Goal: Obtain resource: Obtain resource

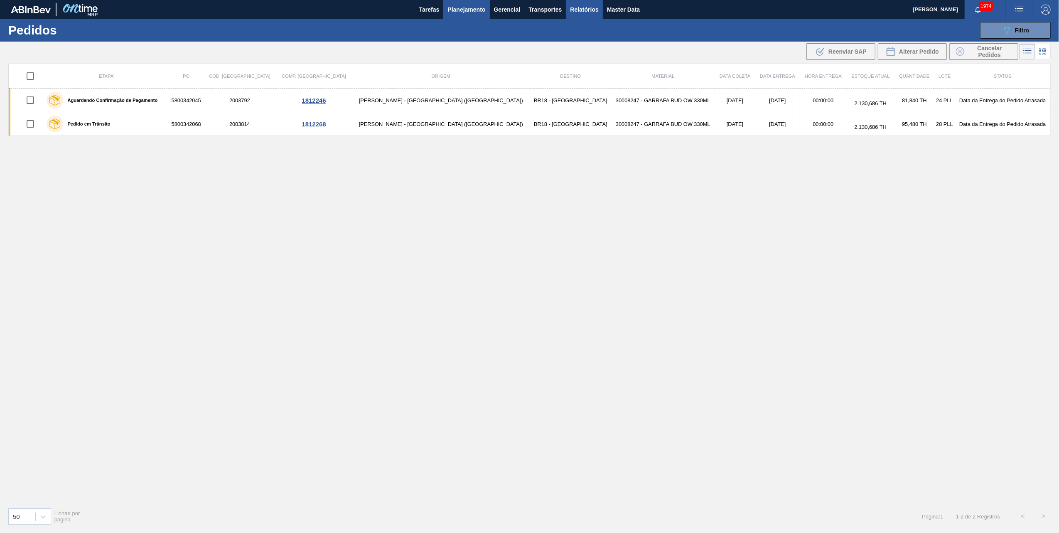
click at [589, 17] on button "Relatórios" at bounding box center [584, 9] width 37 height 19
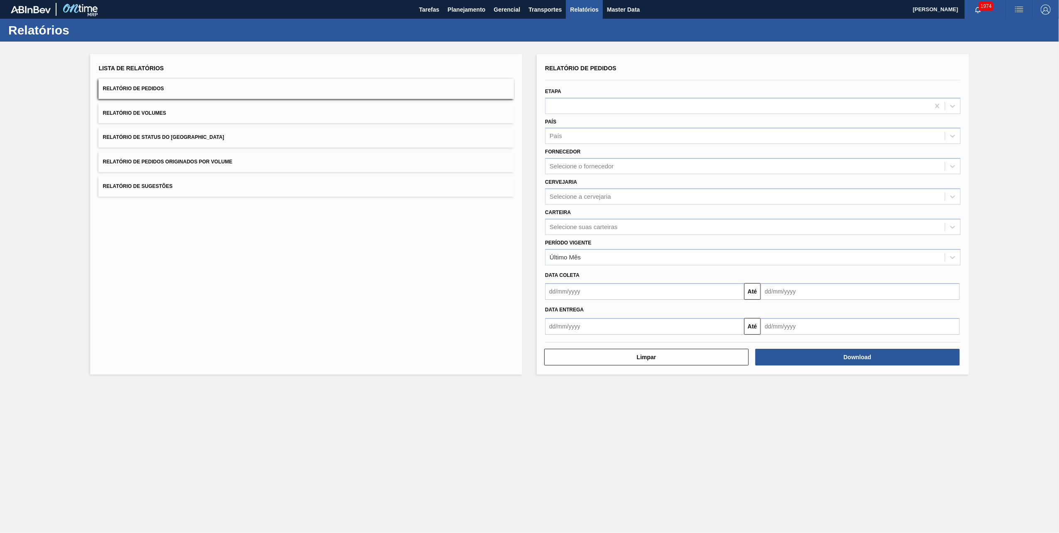
click at [185, 160] on span "Relatório de Pedidos Originados por Volume" at bounding box center [168, 162] width 130 height 6
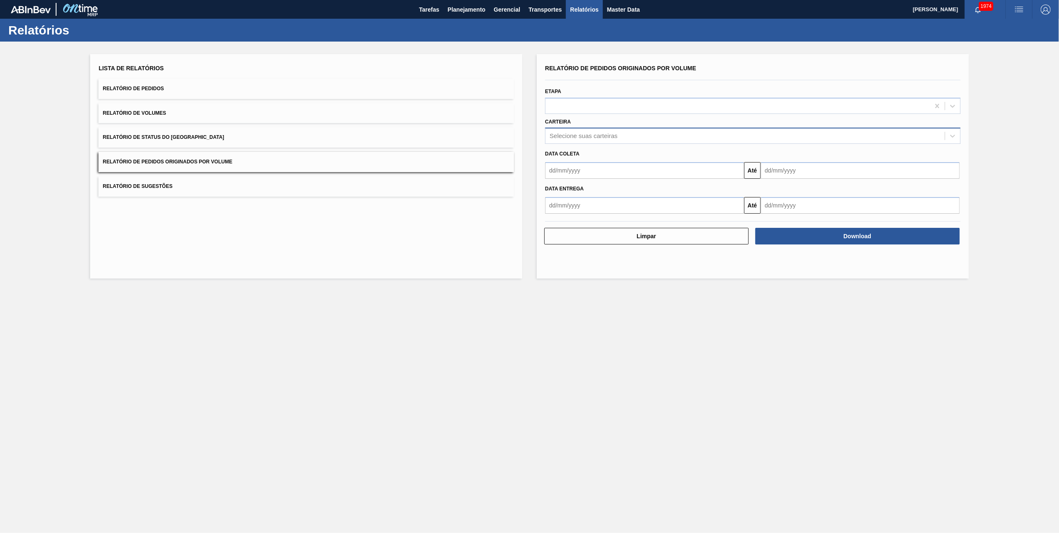
click at [597, 137] on div "Selecione suas carteiras" at bounding box center [584, 136] width 68 height 7
type input "vidro"
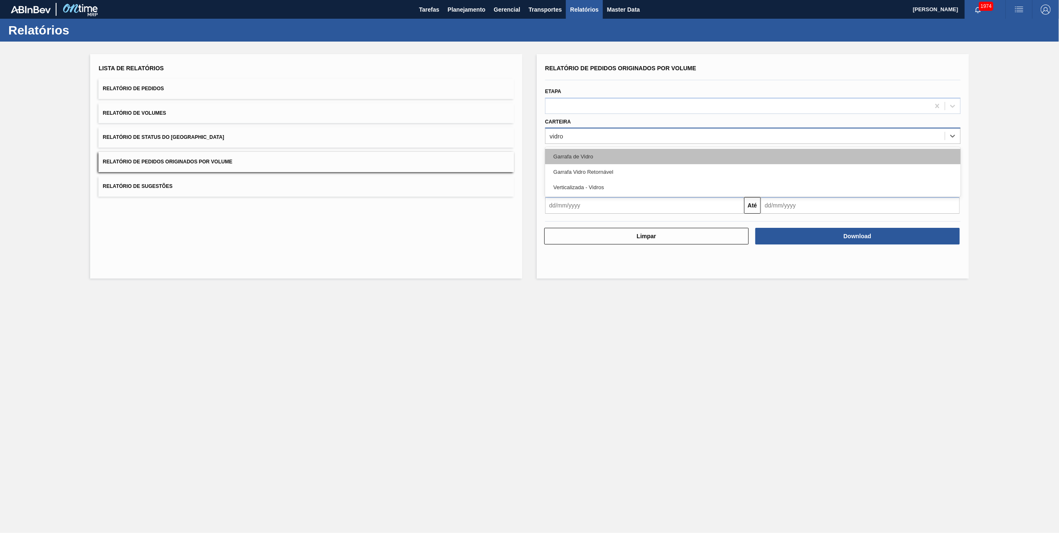
click at [579, 154] on div "Garrafa de Vidro" at bounding box center [753, 156] width 416 height 15
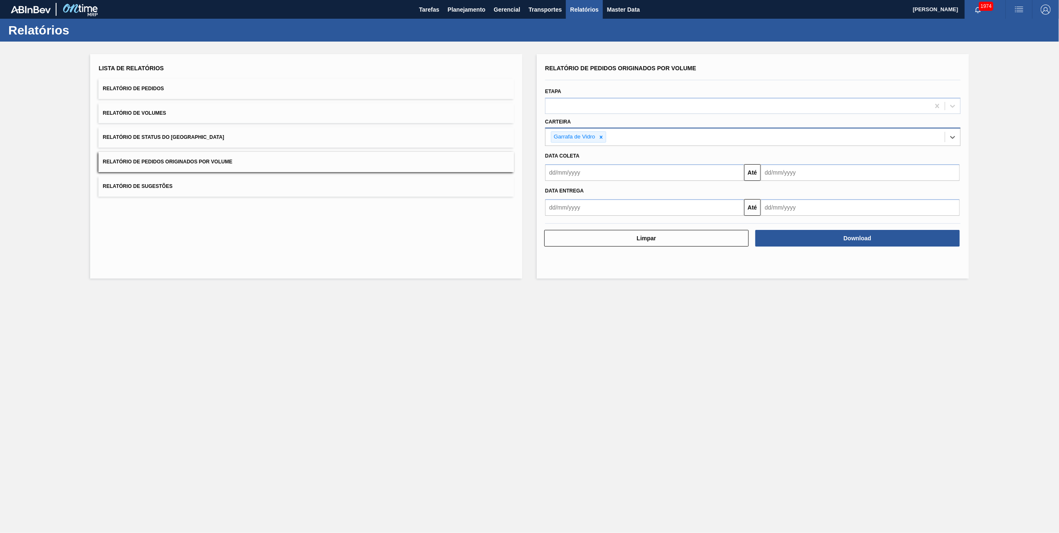
click at [604, 156] on div "Data coleta" at bounding box center [753, 156] width 422 height 12
click at [604, 172] on input "text" at bounding box center [644, 172] width 199 height 17
click at [620, 217] on div "1" at bounding box center [622, 219] width 11 height 11
type input "[DATE]"
click at [784, 170] on input "text" at bounding box center [860, 172] width 199 height 17
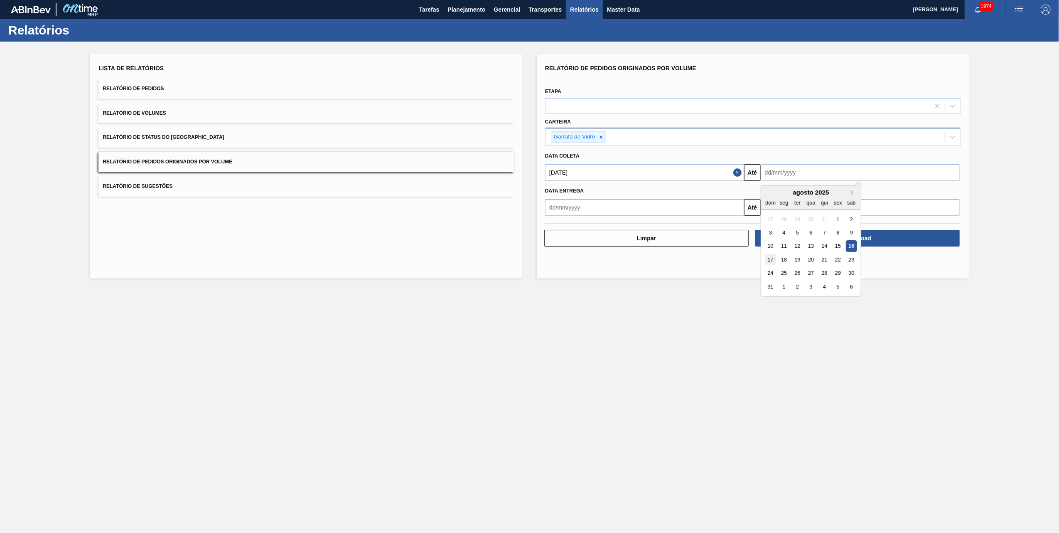
click at [770, 255] on div "17" at bounding box center [770, 259] width 11 height 11
type input "[DATE]"
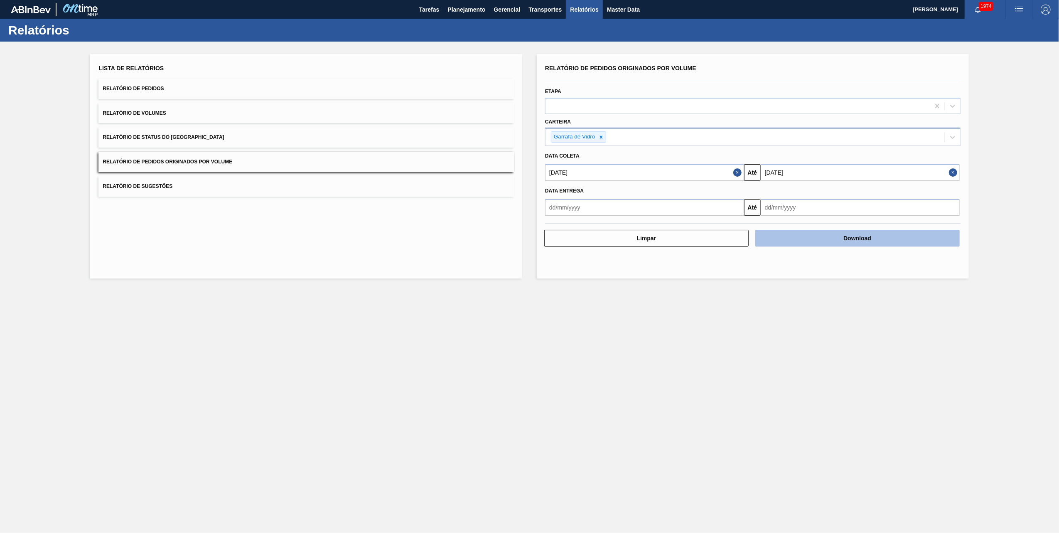
click at [792, 235] on button "Download" at bounding box center [857, 238] width 204 height 17
click at [497, 355] on main "Tarefas Planejamento Gerencial Transportes Relatórios Master Data [PERSON_NAME]…" at bounding box center [529, 266] width 1059 height 533
click at [414, 327] on main "Tarefas Planejamento Gerencial Transportes Relatórios Master Data [PERSON_NAME]…" at bounding box center [529, 266] width 1059 height 533
click at [602, 134] on icon at bounding box center [601, 137] width 6 height 6
click at [602, 133] on div "Selecione suas carteiras" at bounding box center [584, 136] width 68 height 7
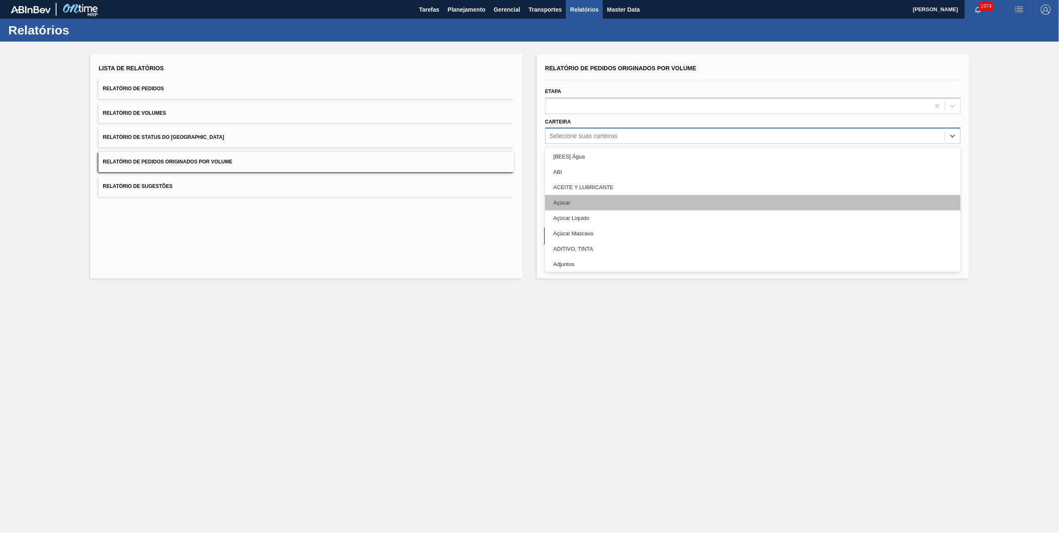
click at [564, 197] on div "Açúcar" at bounding box center [753, 202] width 416 height 15
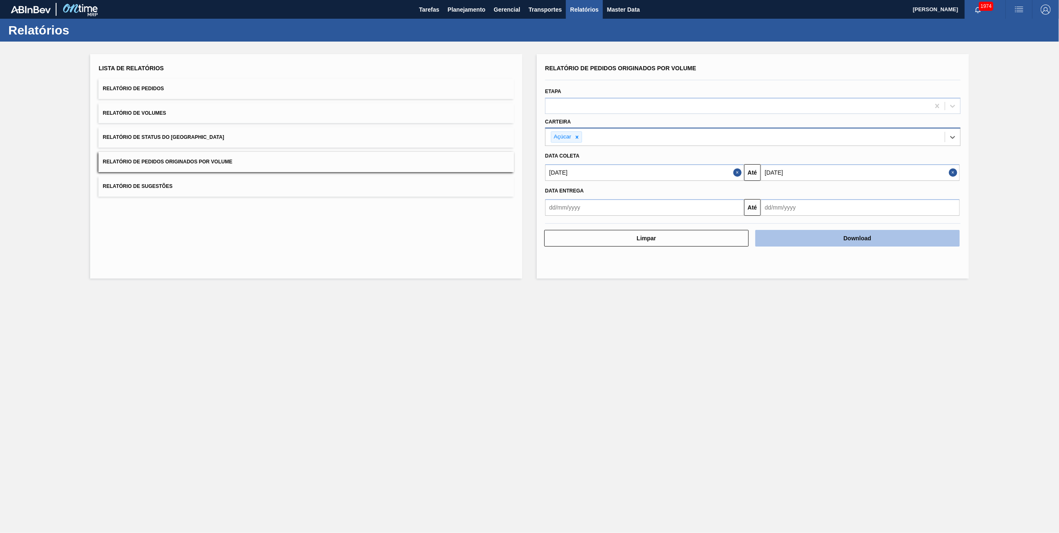
click at [857, 245] on button "Download" at bounding box center [857, 238] width 204 height 17
click at [465, 12] on span "Planejamento" at bounding box center [467, 10] width 38 height 10
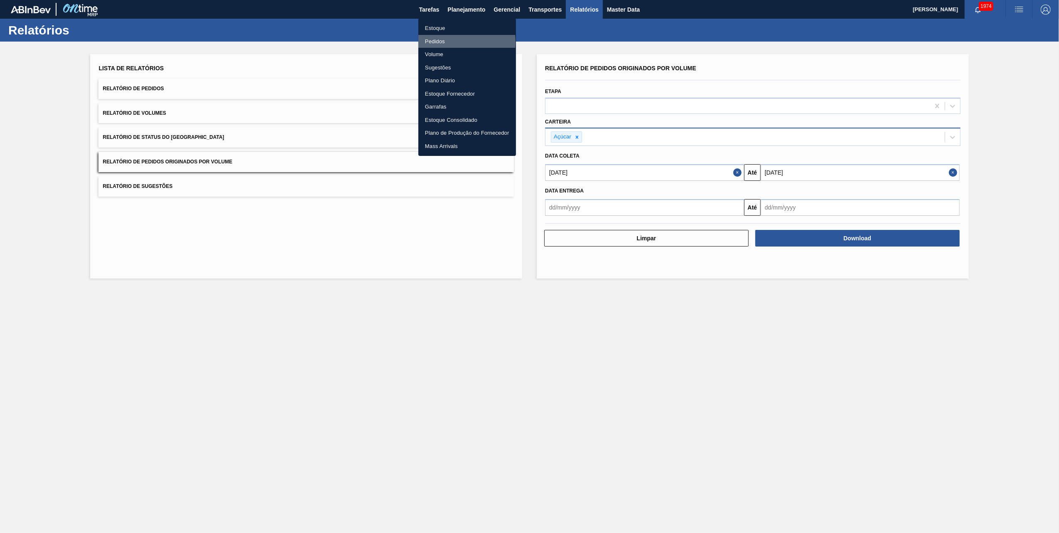
click at [438, 42] on li "Pedidos" at bounding box center [467, 41] width 98 height 13
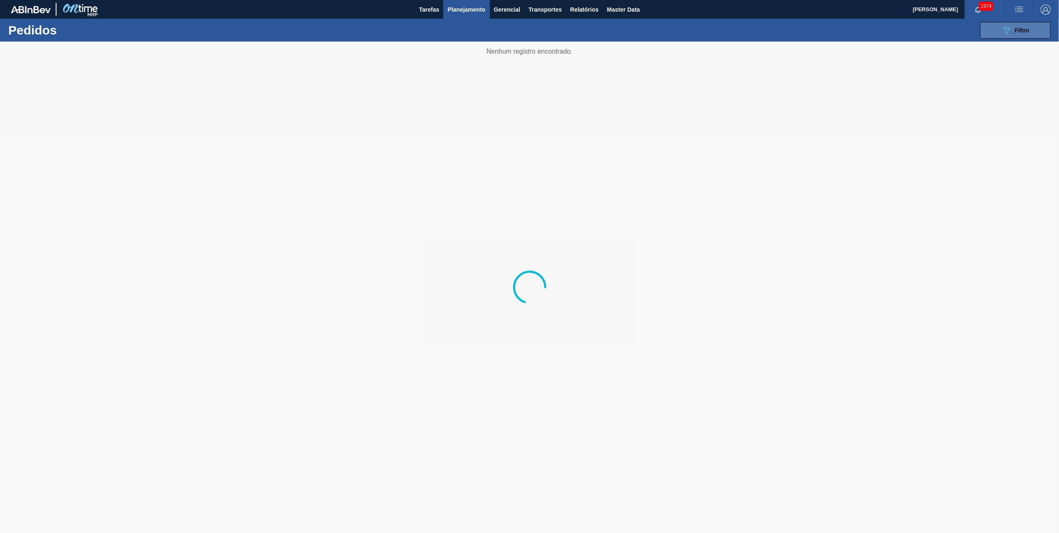
click at [1014, 32] on div "089F7B8B-B2A5-4AFE-B5C0-19BA573D28AC Filtro" at bounding box center [1016, 30] width 28 height 10
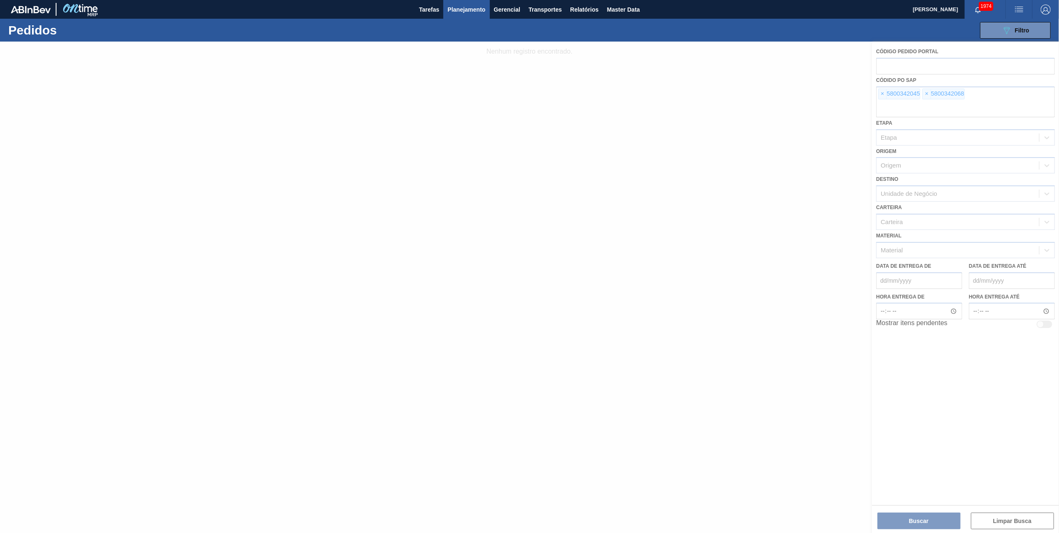
click at [885, 94] on div at bounding box center [529, 287] width 1059 height 491
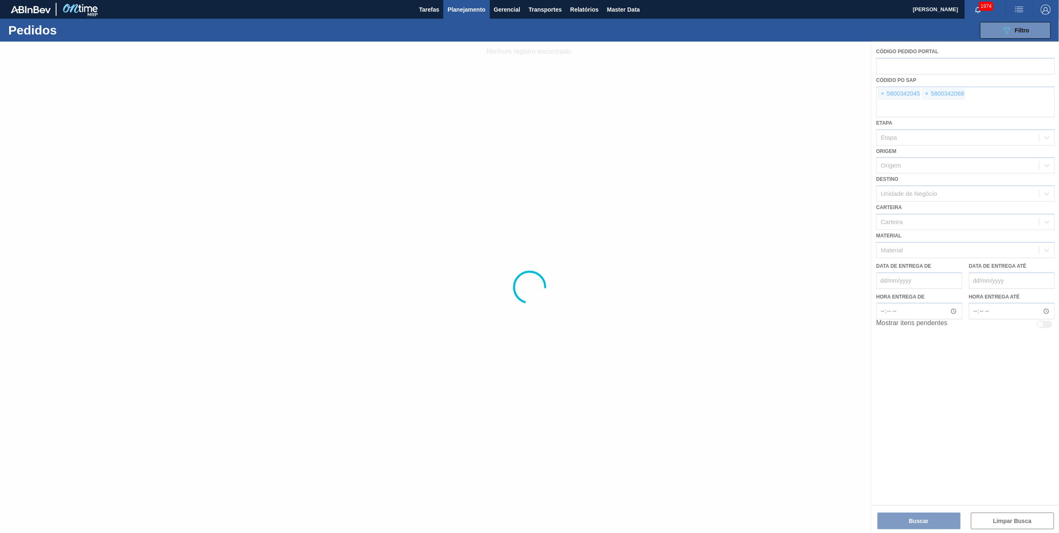
click at [885, 94] on div at bounding box center [529, 287] width 1059 height 491
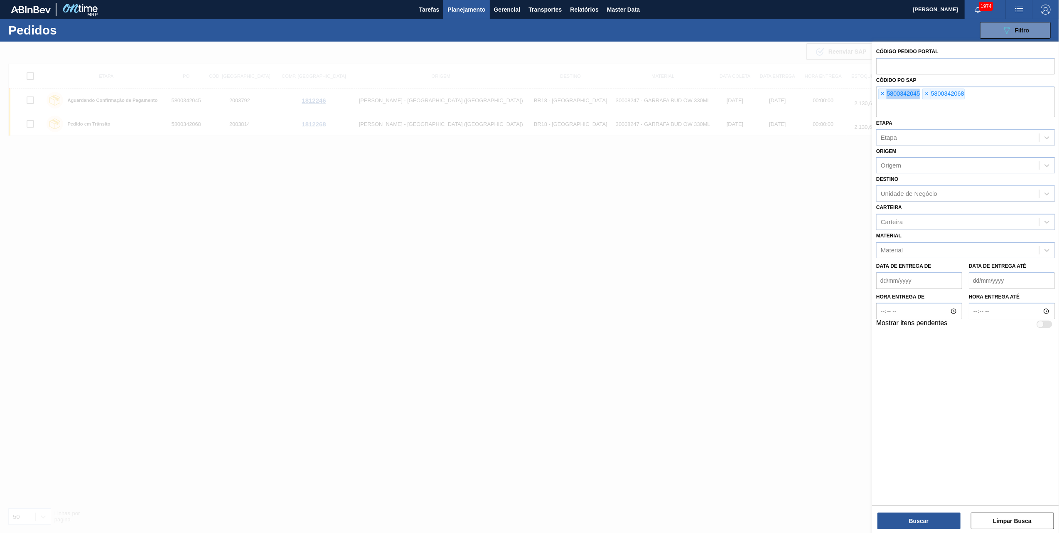
click at [885, 94] on span "×" at bounding box center [883, 94] width 8 height 10
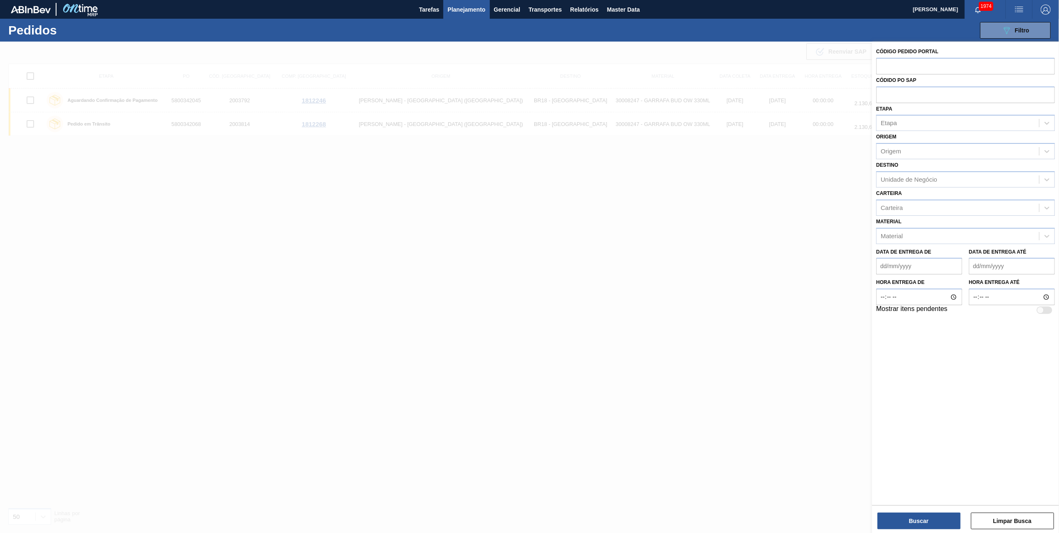
paste input "text"
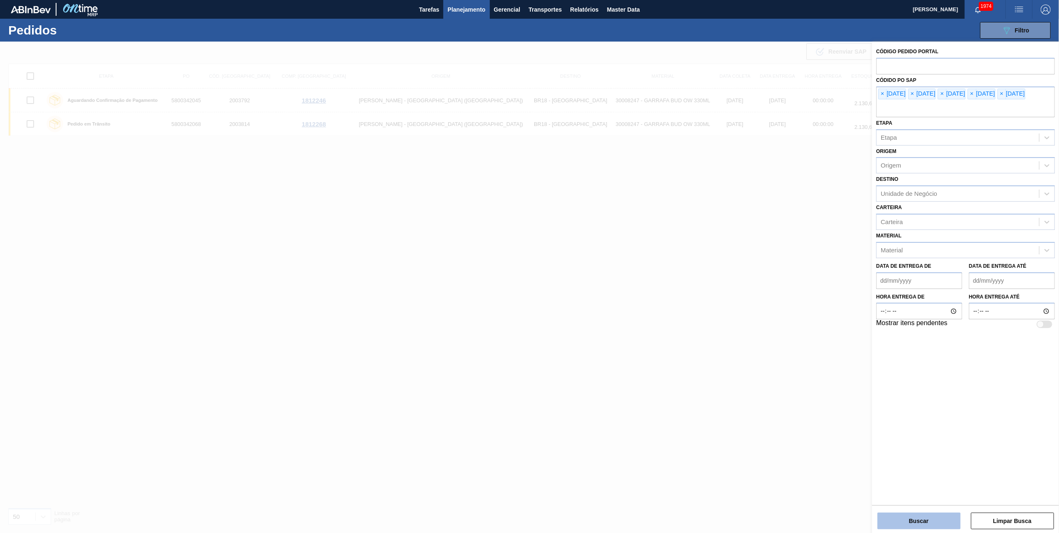
click at [908, 522] on button "Buscar" at bounding box center [919, 520] width 83 height 17
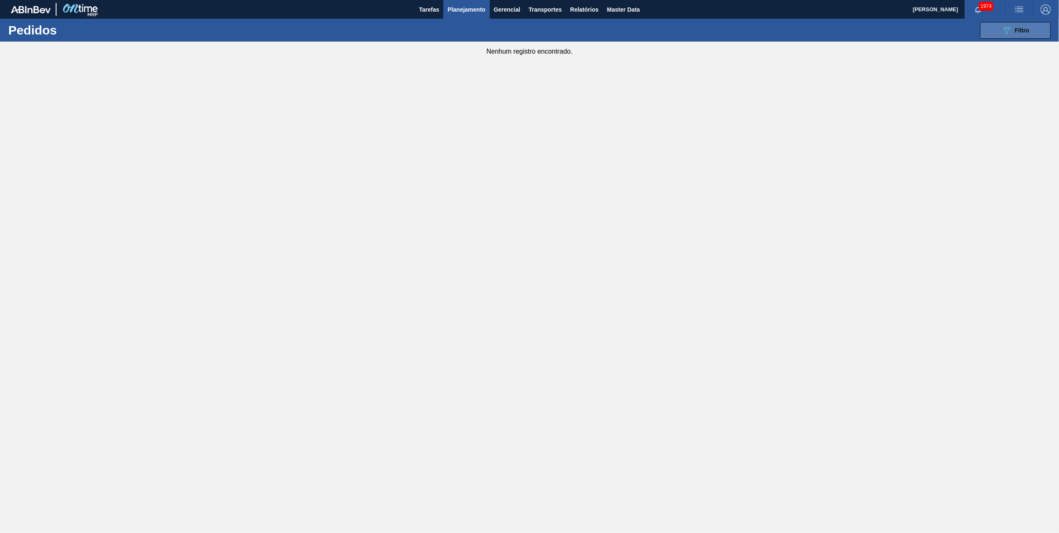
click at [1006, 33] on icon at bounding box center [1007, 30] width 6 height 7
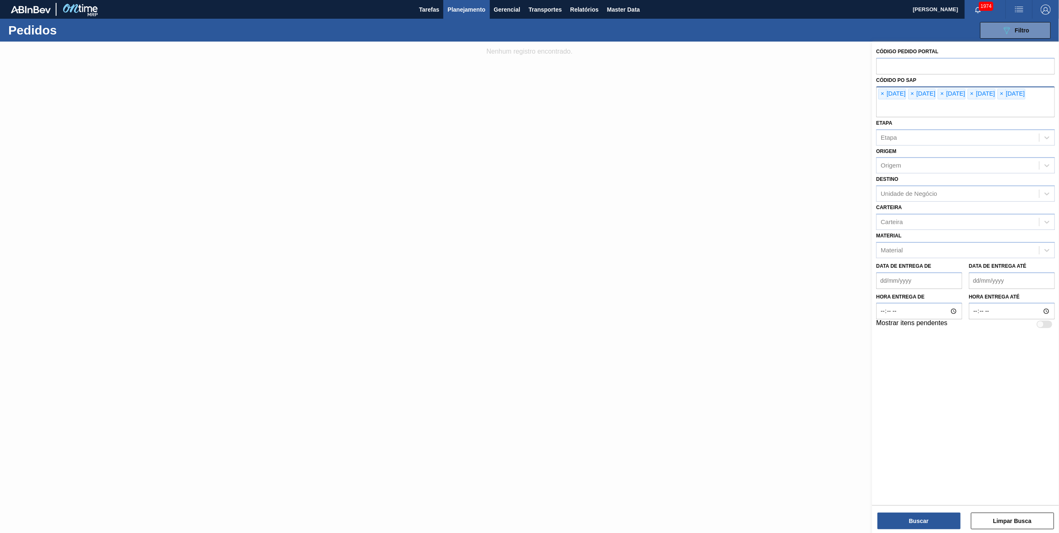
click at [877, 91] on div "× [DATE] × [DATE] × [DATE] × [DATE] × [DATE]" at bounding box center [965, 101] width 179 height 31
click at [880, 91] on span "×" at bounding box center [883, 94] width 8 height 10
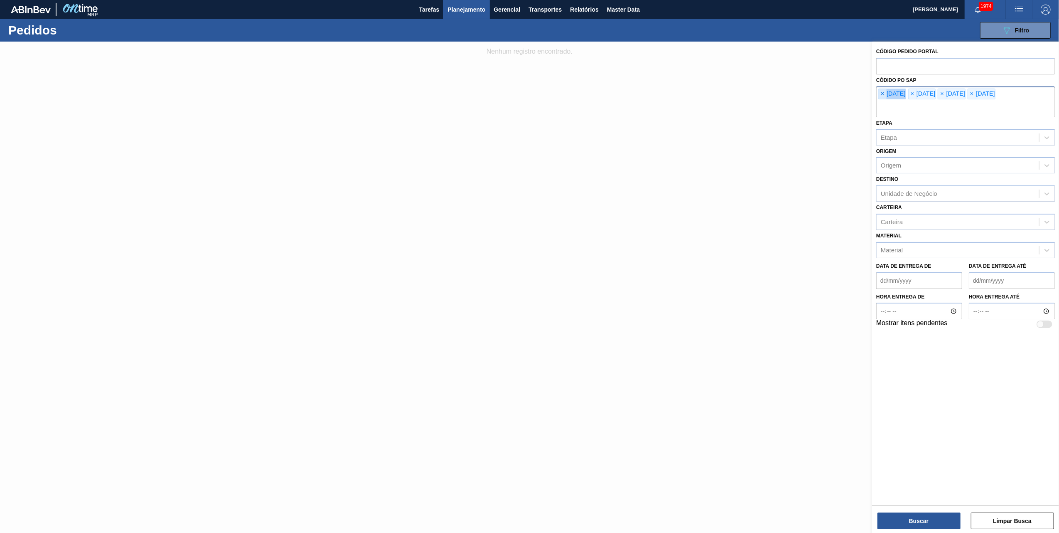
click at [880, 91] on span "×" at bounding box center [883, 94] width 8 height 10
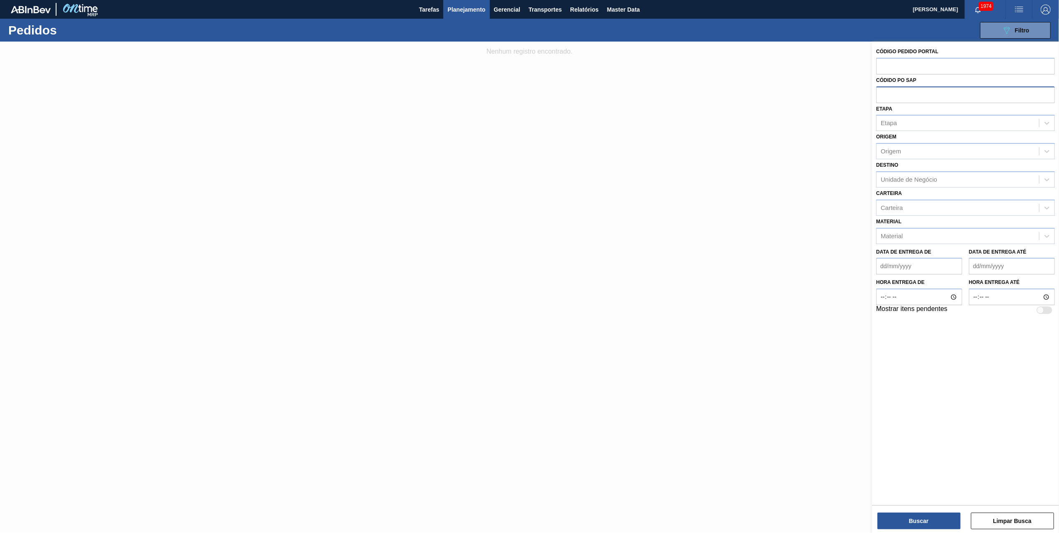
paste input "text"
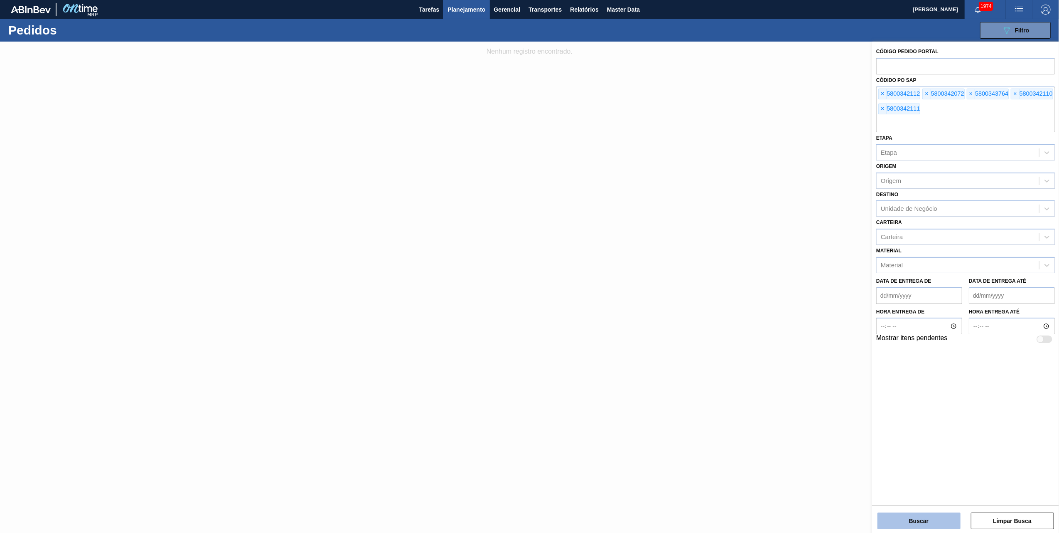
click at [938, 522] on button "Buscar" at bounding box center [919, 520] width 83 height 17
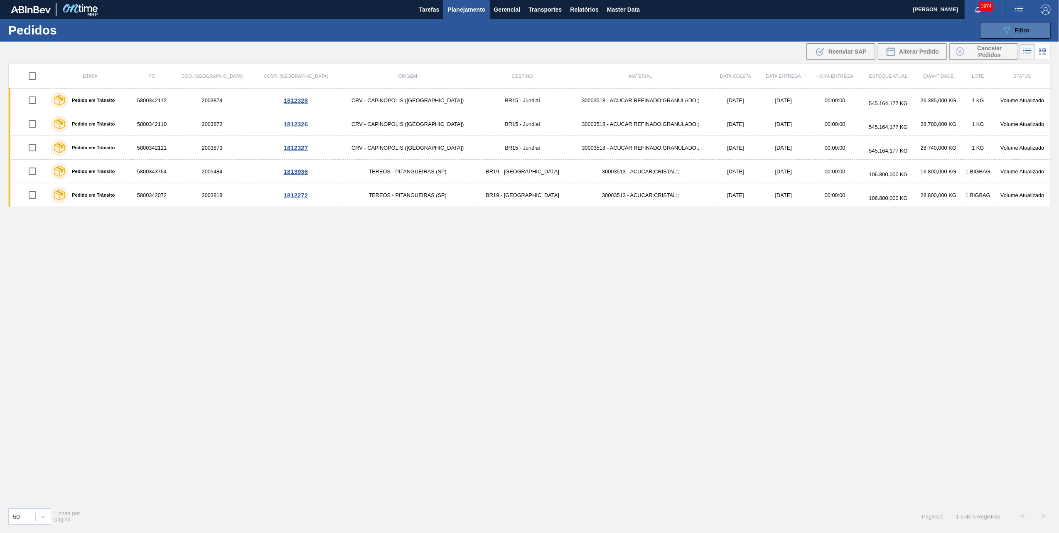
click at [1007, 22] on button "089F7B8B-B2A5-4AFE-B5C0-19BA573D28AC Filtro" at bounding box center [1015, 30] width 71 height 17
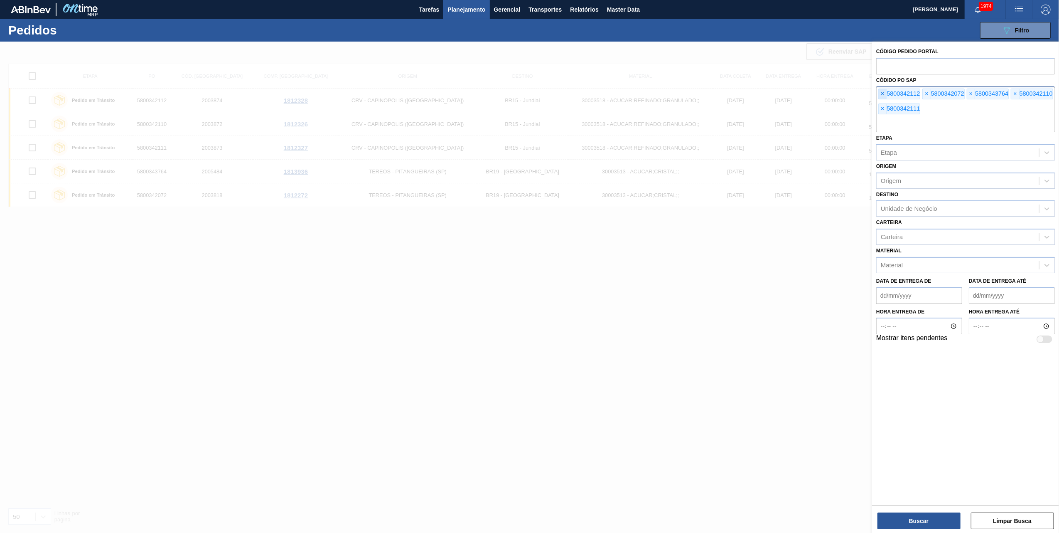
click at [881, 98] on span "×" at bounding box center [883, 94] width 8 height 10
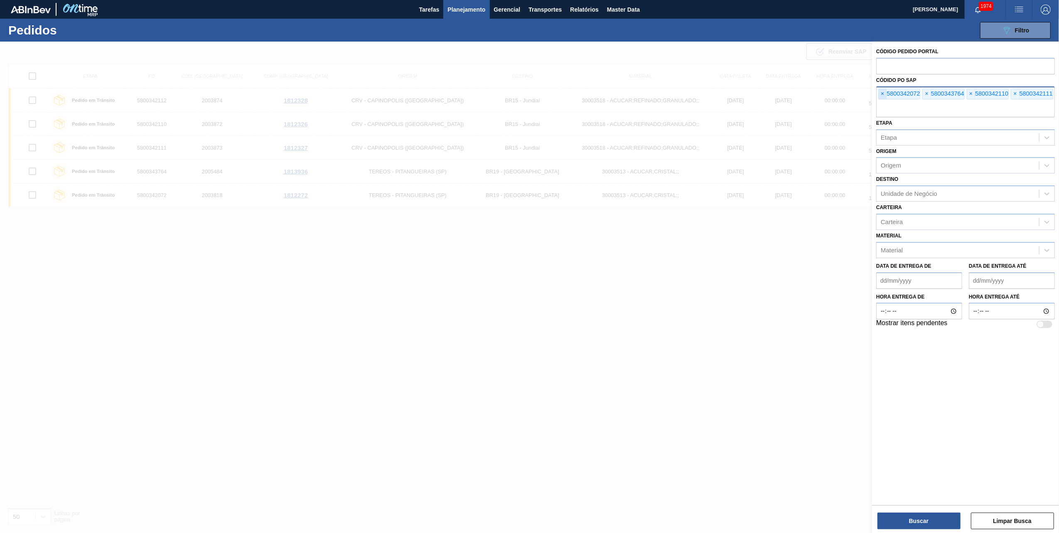
click at [881, 98] on span "×" at bounding box center [883, 94] width 8 height 10
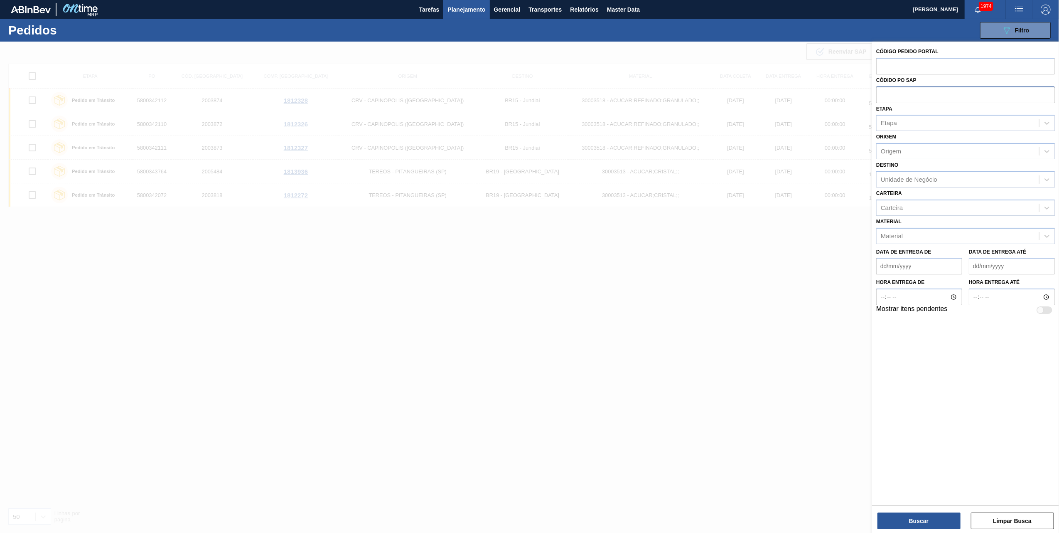
paste input "text"
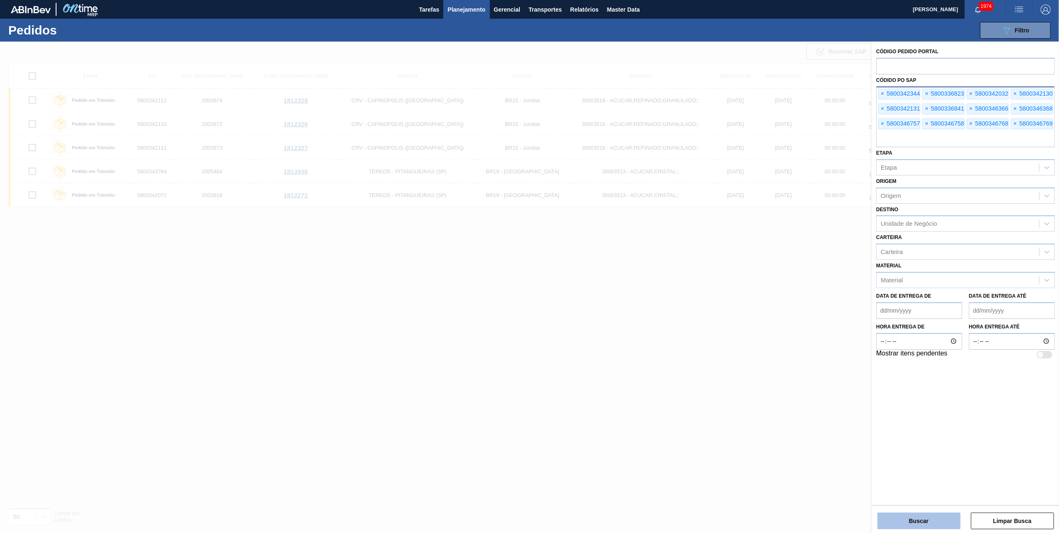
click at [915, 519] on button "Buscar" at bounding box center [919, 520] width 83 height 17
